Goal: Check status: Check status

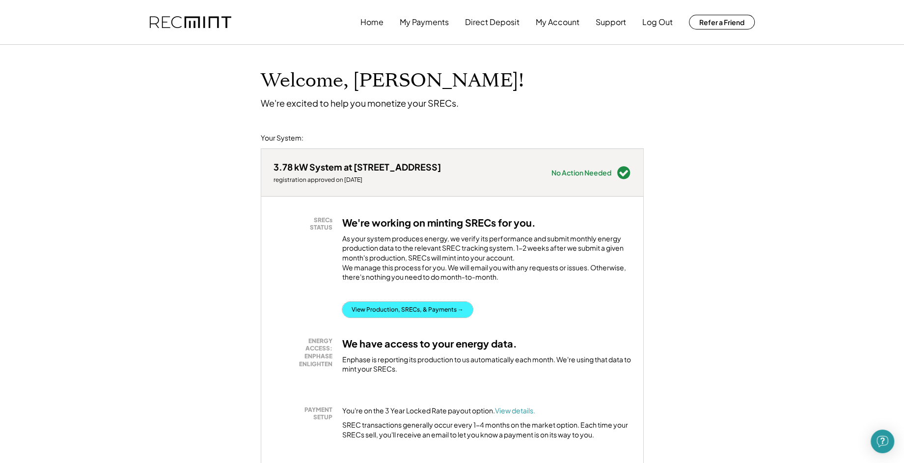
click at [392, 315] on button "View Production, SRECs, & Payments →" at bounding box center [407, 310] width 131 height 16
